Goal: Task Accomplishment & Management: Manage account settings

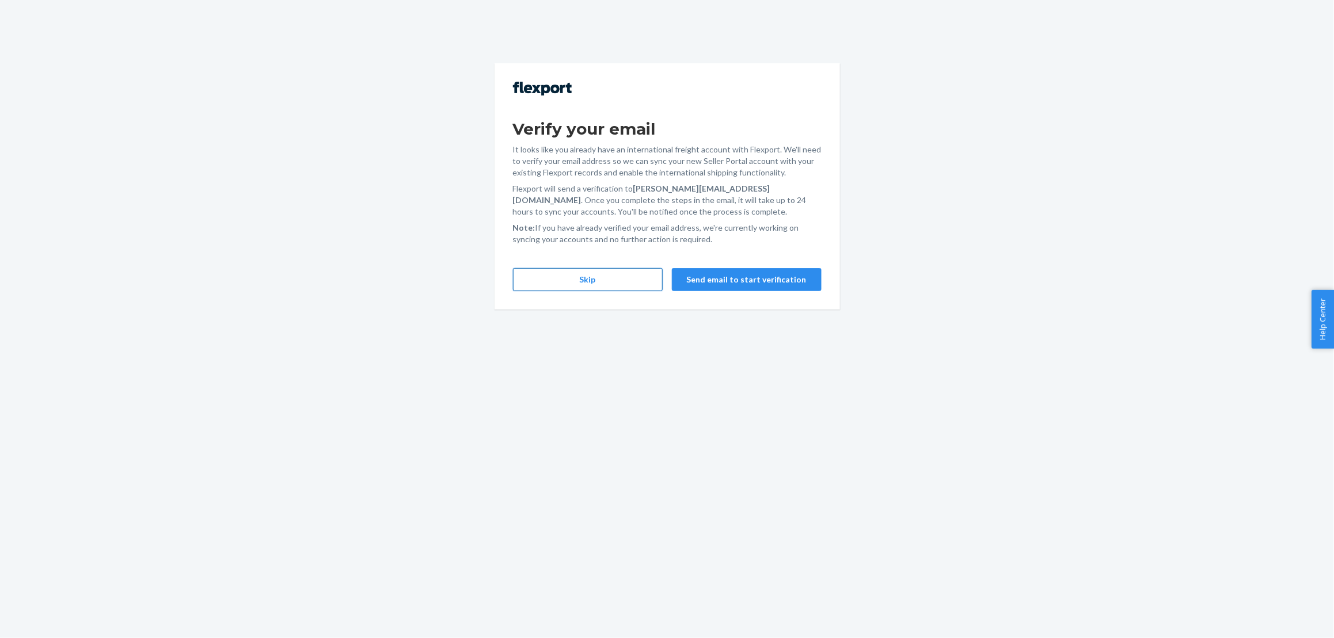
click at [588, 278] on button "Skip" at bounding box center [588, 279] width 150 height 23
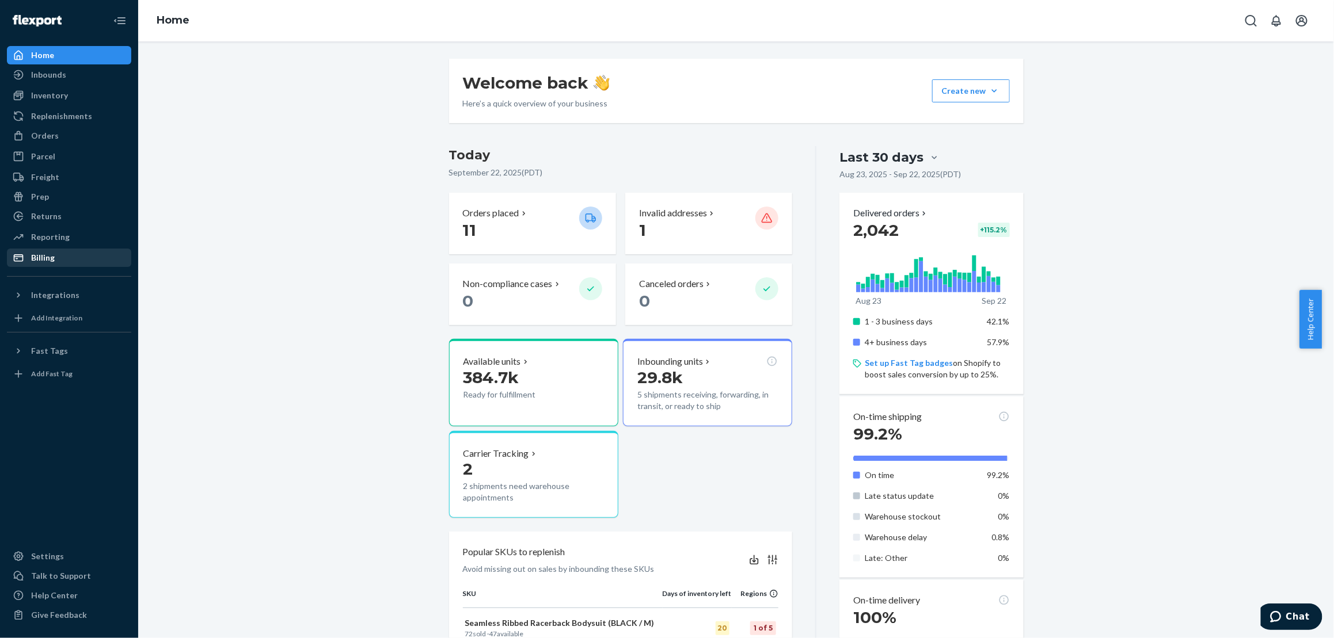
click at [35, 253] on div "Billing" at bounding box center [43, 258] width 24 height 12
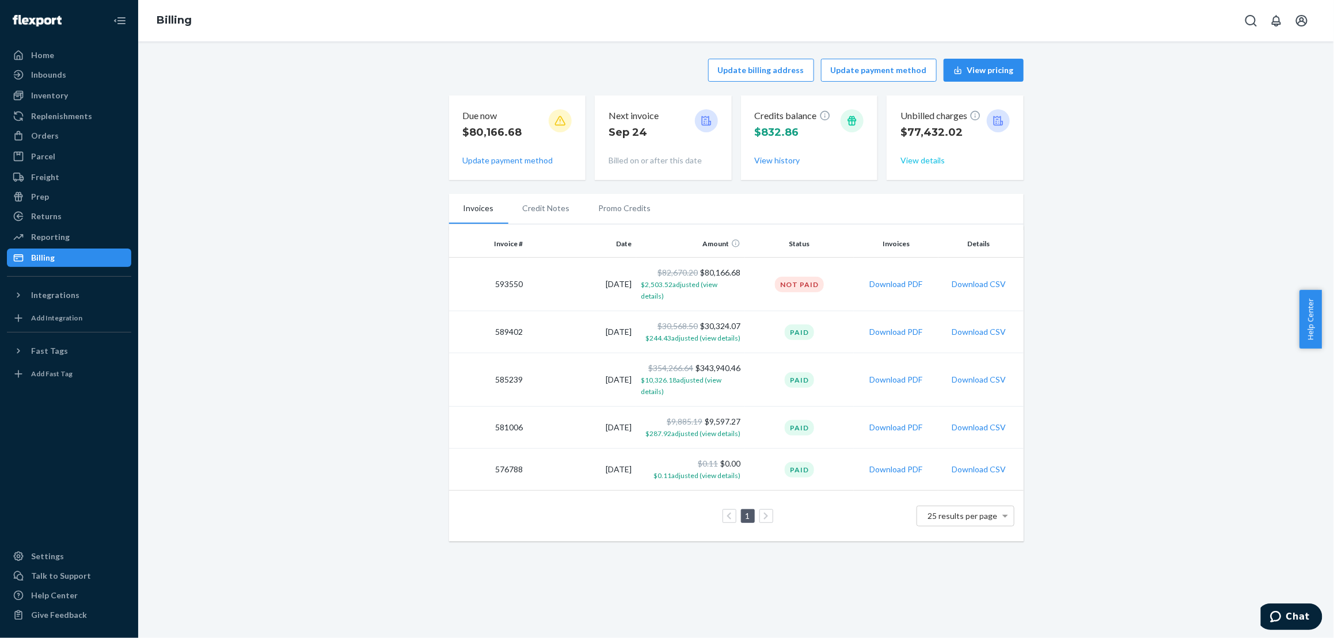
click at [921, 159] on button "View details" at bounding box center [922, 161] width 44 height 12
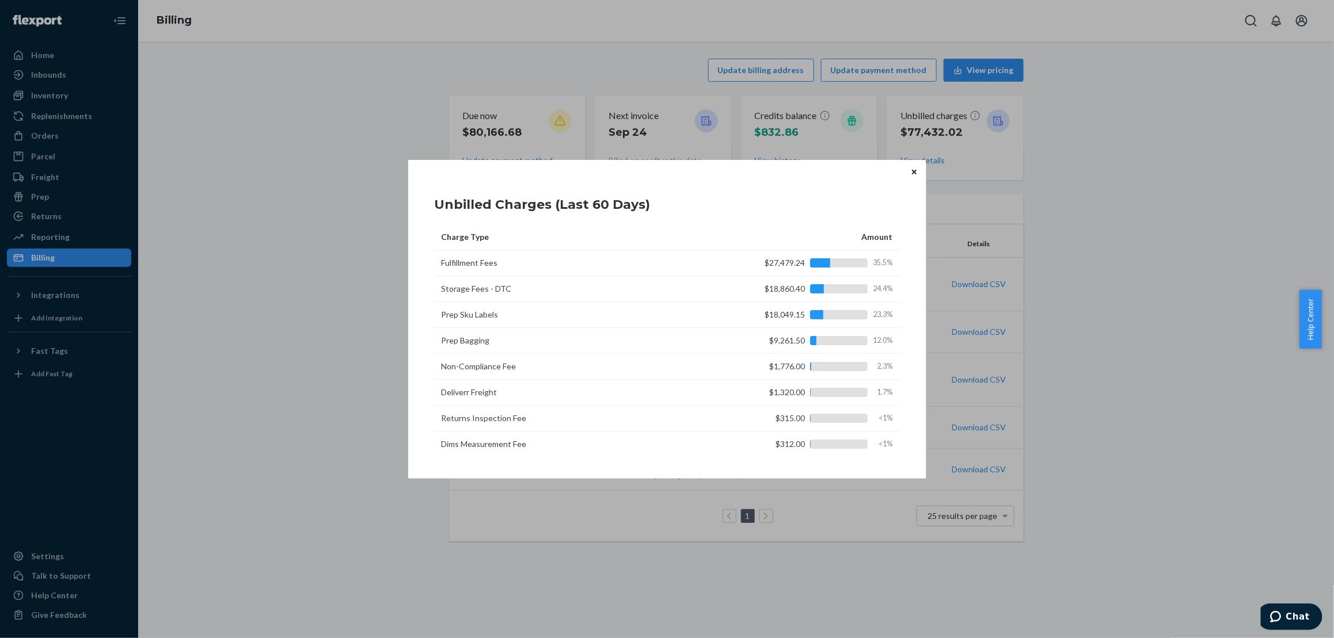
click at [912, 171] on icon "Close" at bounding box center [914, 172] width 5 height 7
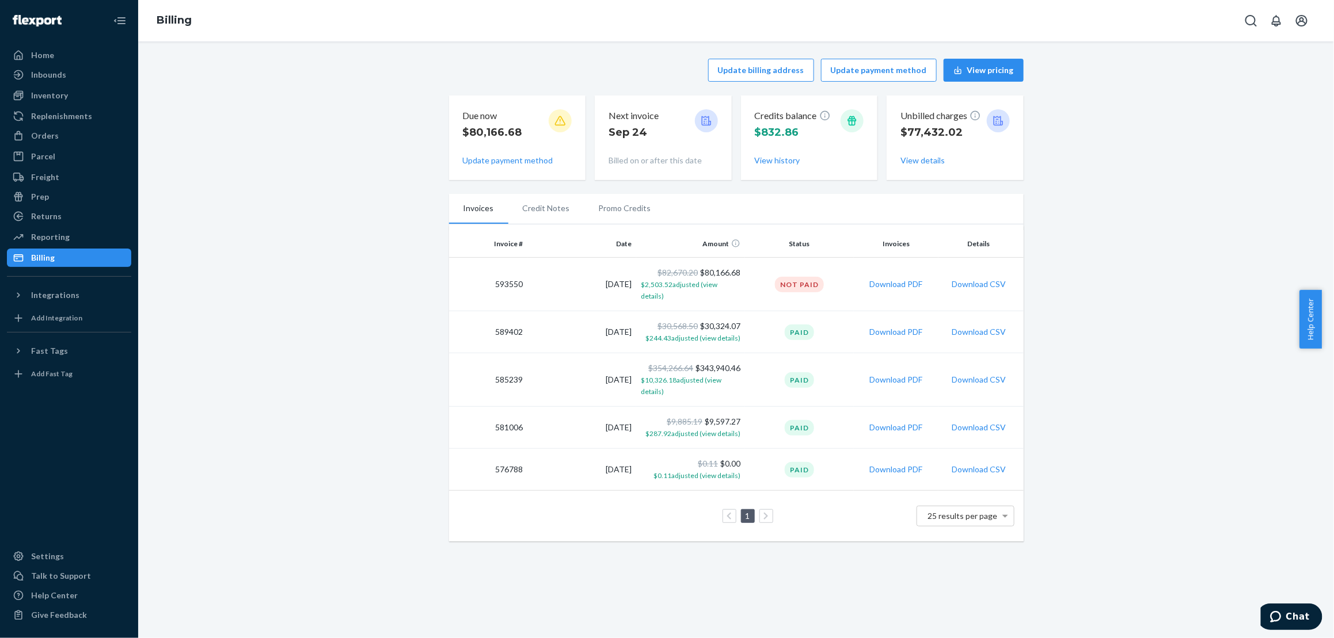
click at [1072, 167] on div "Update billing address Update payment method View pricing Due now $80,166.68 Up…" at bounding box center [736, 300] width 1178 height 497
